Goal: Go to known website: Access a specific website the user already knows

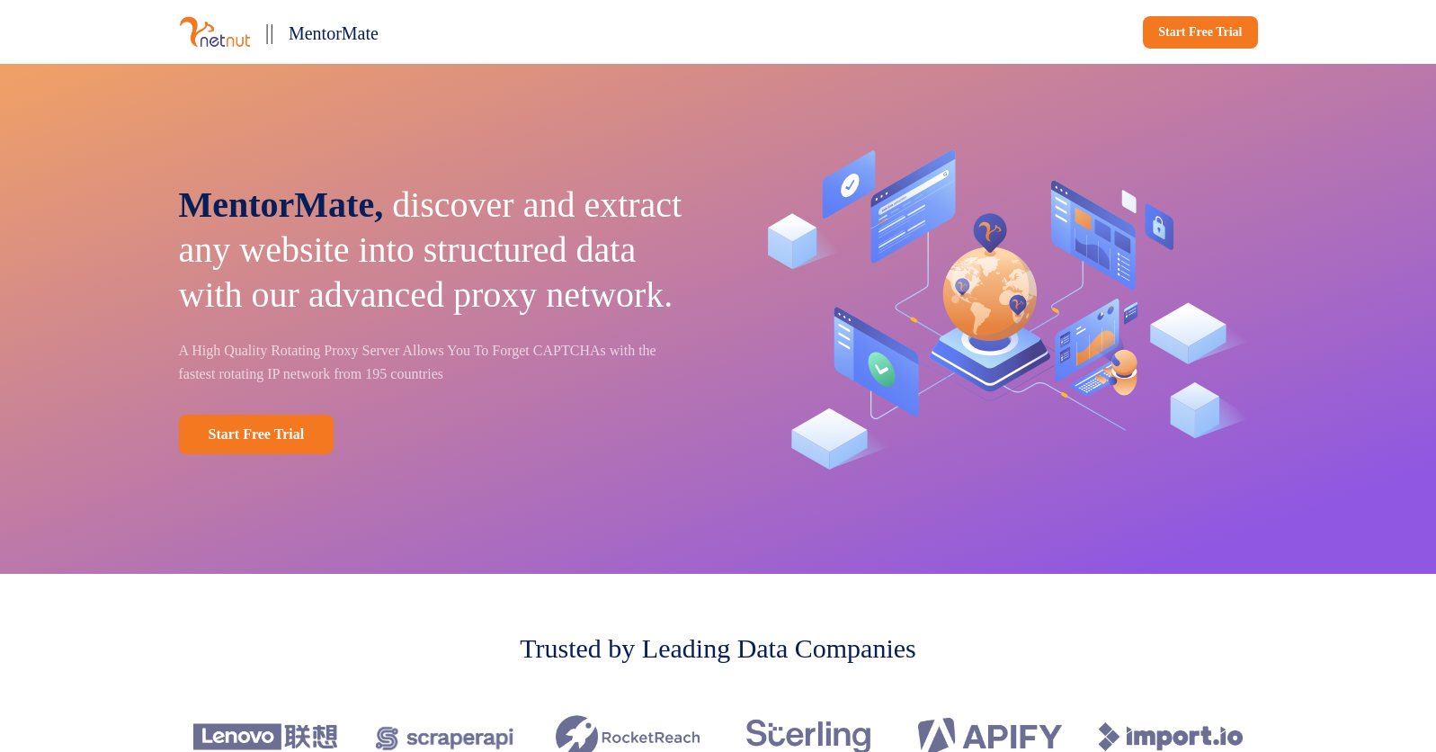
click at [234, 45] on img at bounding box center [215, 31] width 72 height 33
